Goal: Information Seeking & Learning: Learn about a topic

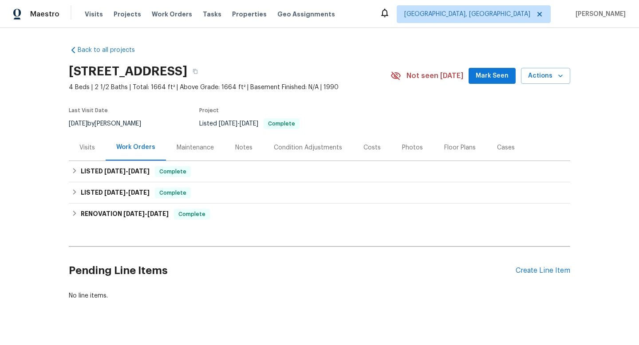
click at [408, 149] on div "Photos" at bounding box center [412, 147] width 21 height 9
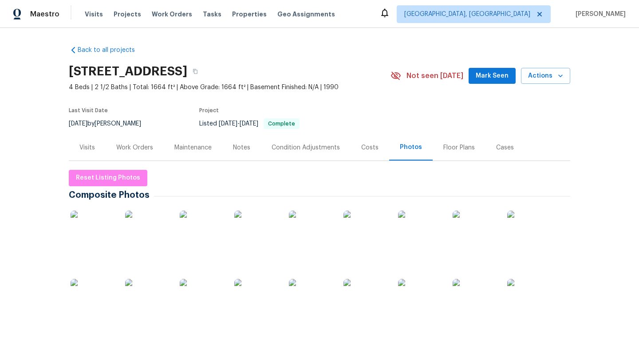
click at [236, 150] on div "Notes" at bounding box center [241, 147] width 17 height 9
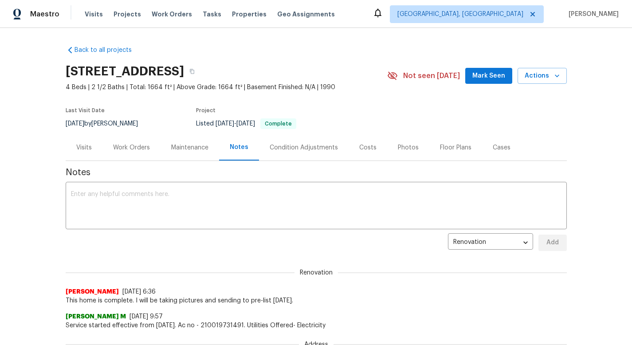
click at [91, 154] on div "Visits" at bounding box center [84, 147] width 37 height 26
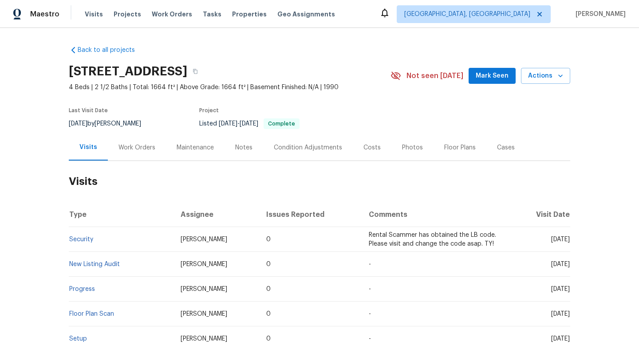
scroll to position [148, 0]
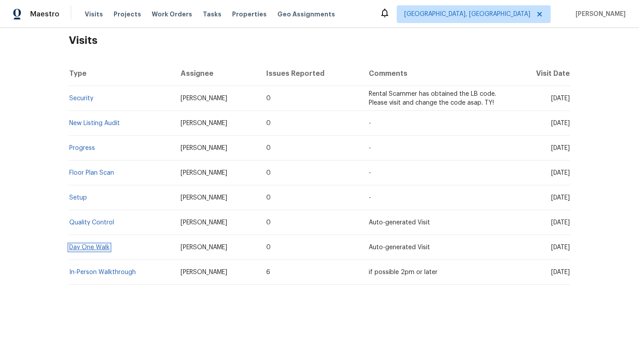
click at [97, 244] on link "Day One Walk" at bounding box center [89, 247] width 40 height 6
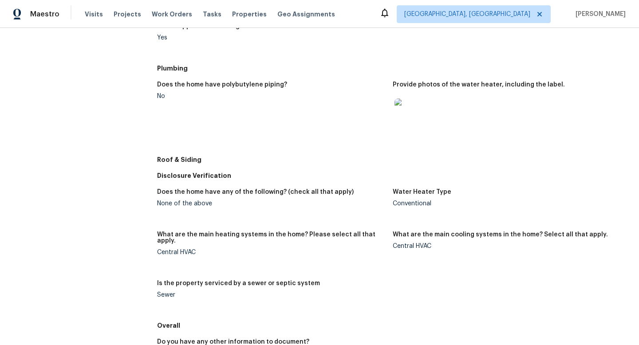
scroll to position [311, 0]
click at [410, 113] on img at bounding box center [408, 112] width 28 height 28
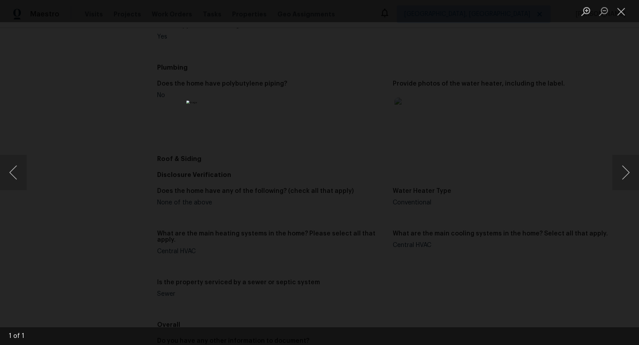
click at [639, 75] on div "Lightbox" at bounding box center [319, 172] width 639 height 345
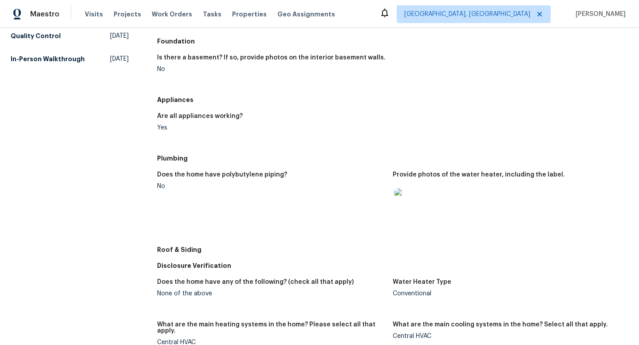
scroll to position [63, 0]
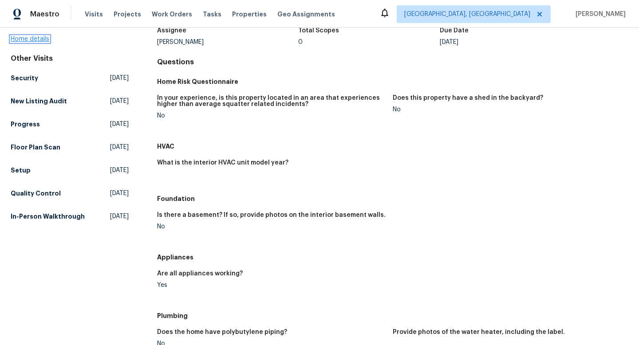
click at [45, 41] on link "Home details" at bounding box center [30, 39] width 39 height 6
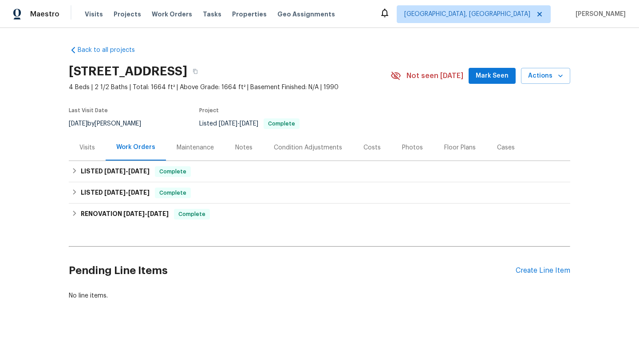
click at [87, 144] on div "Visits" at bounding box center [87, 147] width 16 height 9
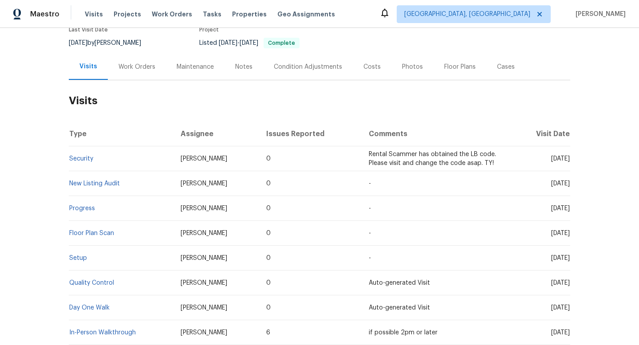
scroll to position [148, 0]
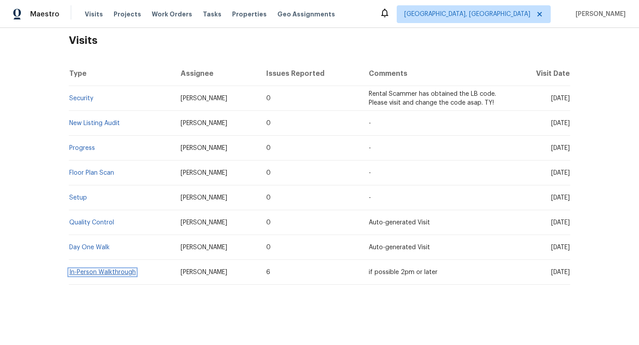
click at [80, 269] on link "In-Person Walkthrough" at bounding box center [102, 272] width 67 height 6
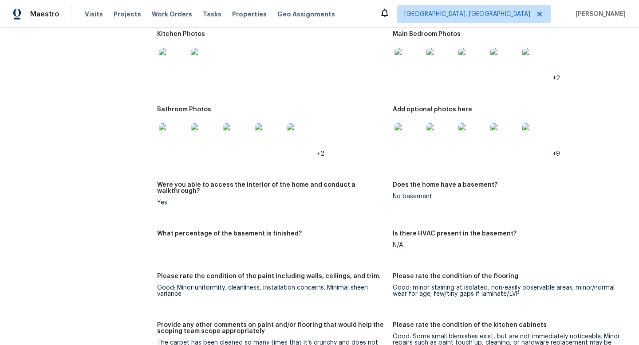
scroll to position [1061, 0]
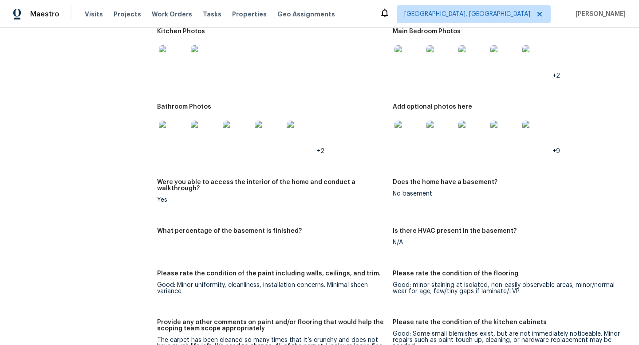
click at [533, 123] on img at bounding box center [536, 135] width 28 height 28
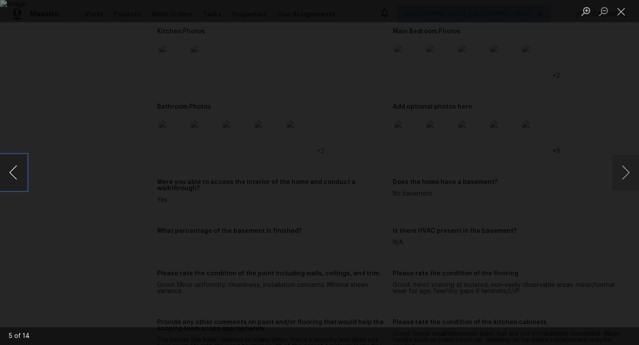
click at [21, 172] on button "Previous image" at bounding box center [13, 172] width 27 height 35
click at [22, 172] on button "Previous image" at bounding box center [13, 172] width 27 height 35
click at [22, 173] on button "Previous image" at bounding box center [13, 172] width 27 height 35
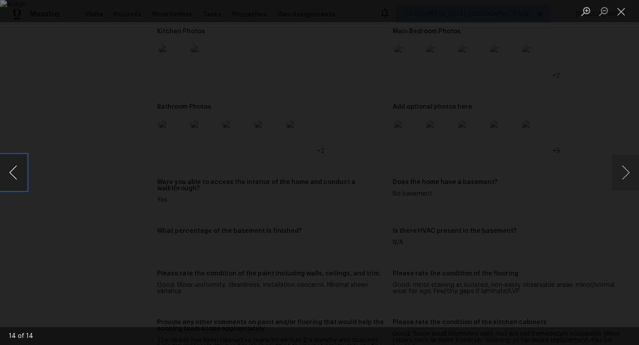
click at [22, 173] on button "Previous image" at bounding box center [13, 172] width 27 height 35
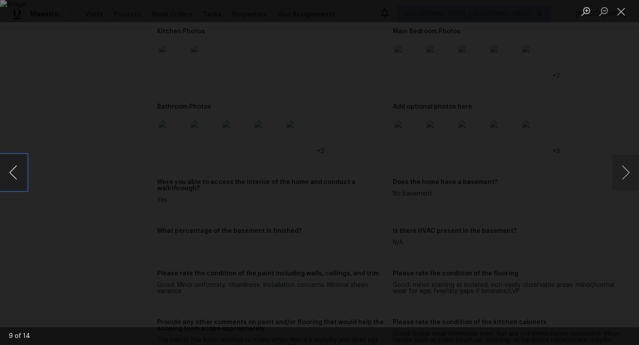
click at [22, 173] on button "Previous image" at bounding box center [13, 172] width 27 height 35
click at [18, 142] on div "Lightbox" at bounding box center [319, 172] width 639 height 345
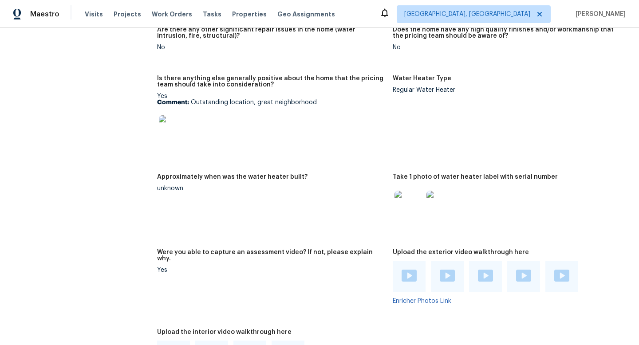
scroll to position [1515, 0]
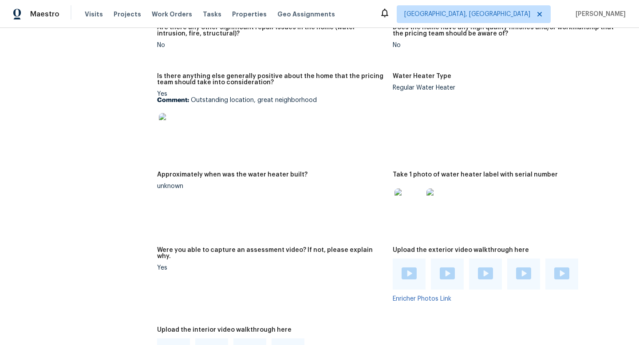
click at [441, 204] on img at bounding box center [440, 203] width 28 height 28
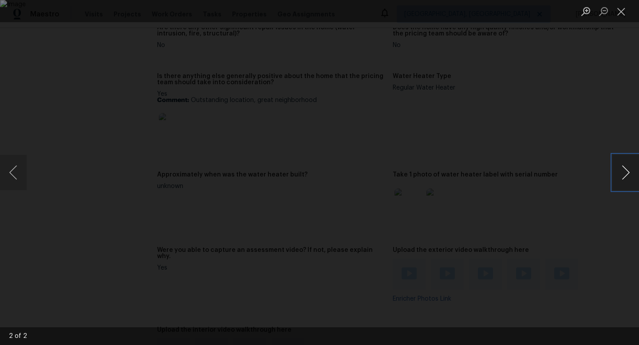
click at [625, 170] on button "Next image" at bounding box center [625, 172] width 27 height 35
click at [45, 65] on div "Lightbox" at bounding box center [319, 172] width 639 height 345
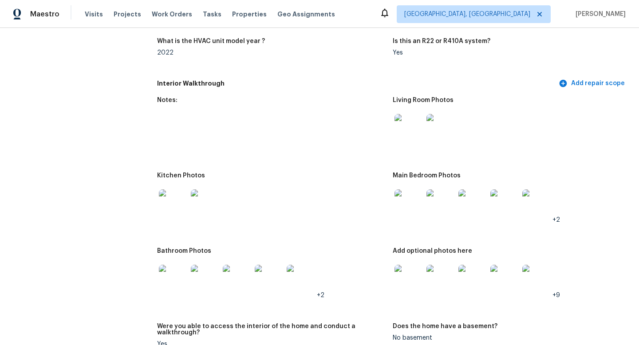
scroll to position [906, 0]
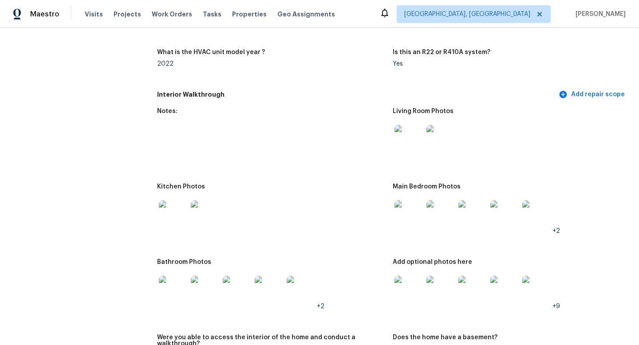
click at [396, 108] on div "Living Room Photos" at bounding box center [507, 114] width 229 height 12
click at [405, 134] on img at bounding box center [408, 139] width 28 height 28
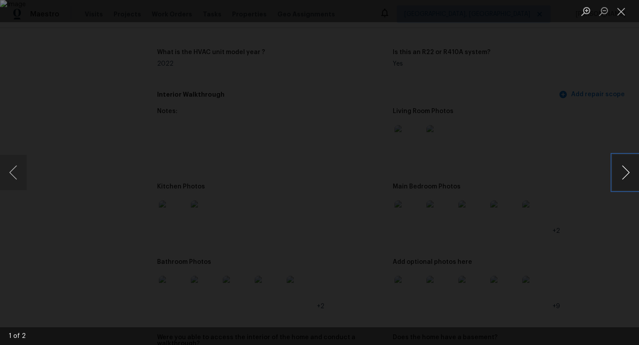
click at [631, 175] on button "Next image" at bounding box center [625, 172] width 27 height 35
click at [611, 128] on div "Lightbox" at bounding box center [319, 172] width 639 height 345
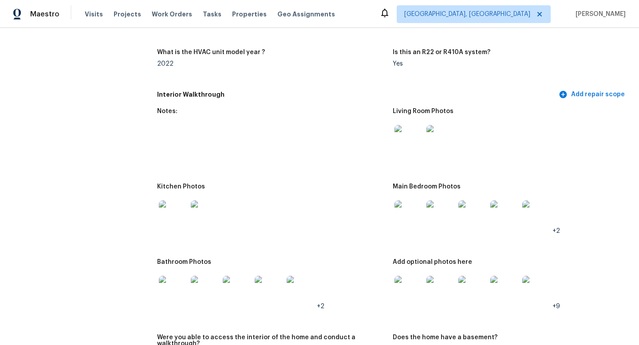
click at [210, 213] on img at bounding box center [205, 215] width 28 height 28
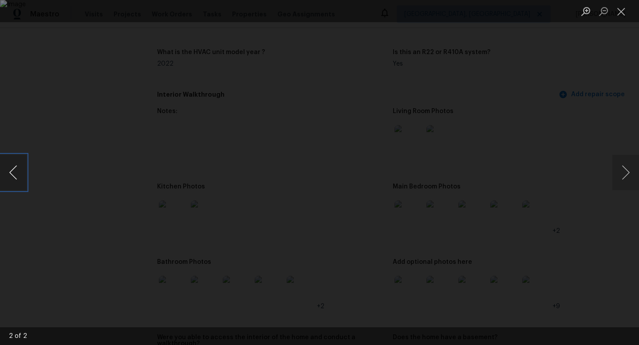
click at [0, 172] on button "Previous image" at bounding box center [13, 172] width 27 height 35
click at [73, 110] on div "Lightbox" at bounding box center [319, 172] width 639 height 345
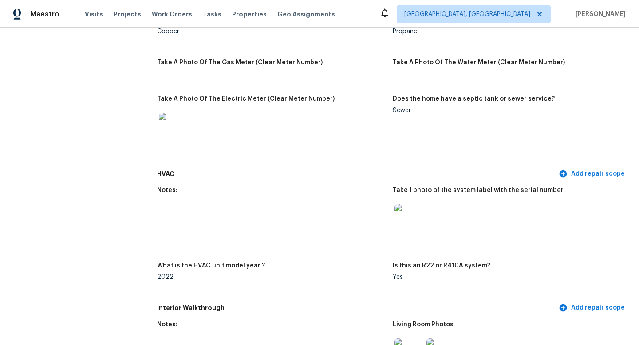
scroll to position [690, 0]
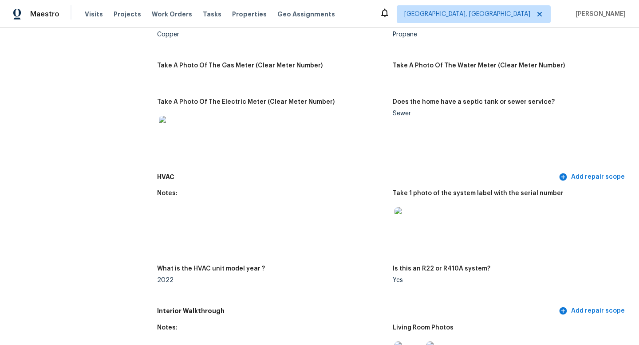
click at [403, 225] on img at bounding box center [408, 221] width 28 height 28
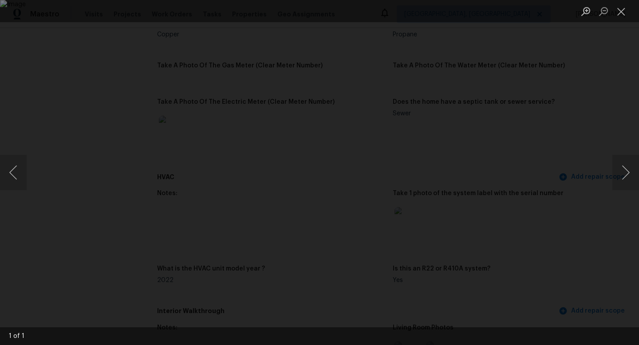
click at [602, 79] on div "Lightbox" at bounding box center [319, 172] width 639 height 345
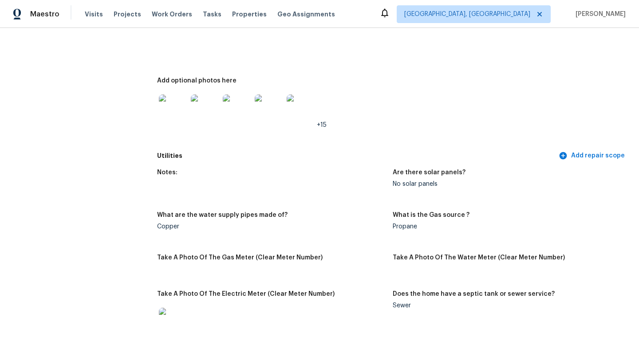
scroll to position [454, 0]
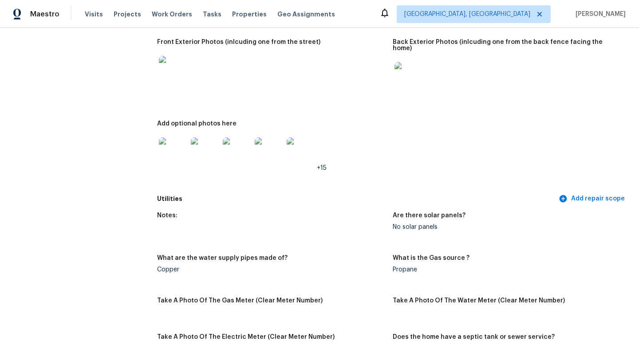
click at [177, 142] on img at bounding box center [173, 152] width 28 height 28
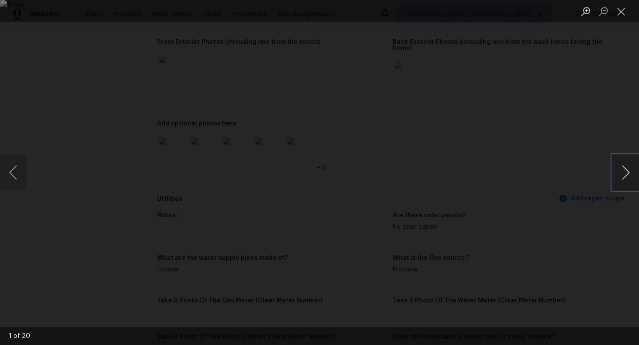
click at [623, 175] on button "Next image" at bounding box center [625, 172] width 27 height 35
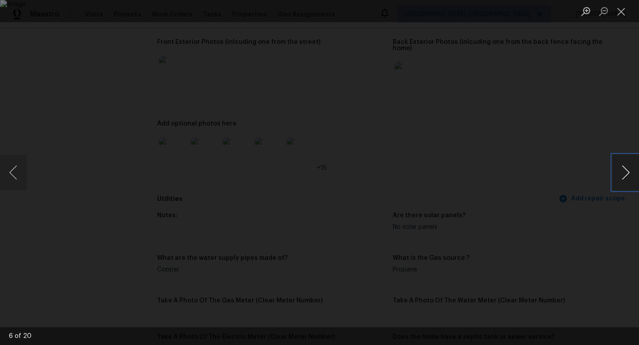
click at [623, 175] on button "Next image" at bounding box center [625, 172] width 27 height 35
click at [12, 168] on button "Previous image" at bounding box center [13, 172] width 27 height 35
click at [622, 166] on button "Next image" at bounding box center [625, 172] width 27 height 35
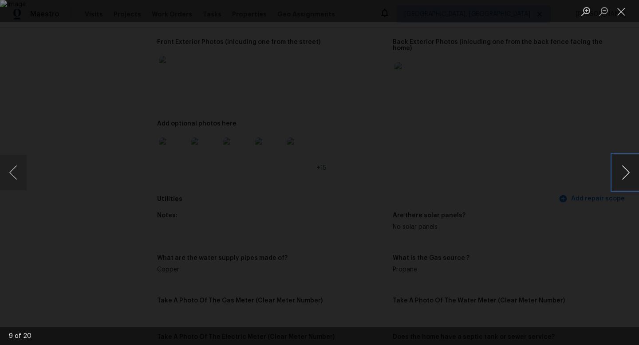
click at [622, 166] on button "Next image" at bounding box center [625, 172] width 27 height 35
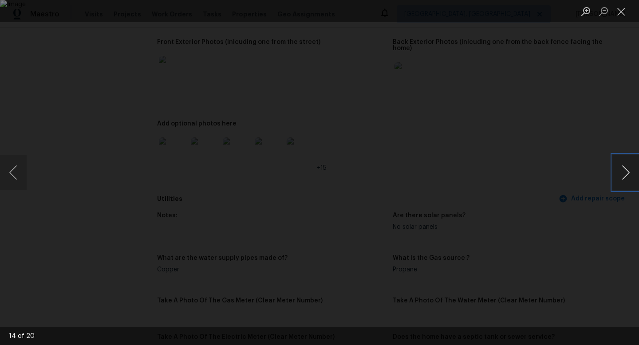
click at [622, 166] on button "Next image" at bounding box center [625, 172] width 27 height 35
click at [619, 163] on button "Next image" at bounding box center [625, 172] width 27 height 35
click at [604, 138] on div "Lightbox" at bounding box center [319, 172] width 639 height 345
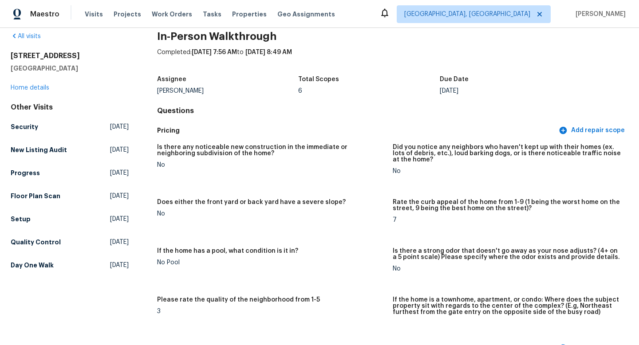
scroll to position [0, 0]
